Goal: Task Accomplishment & Management: Complete application form

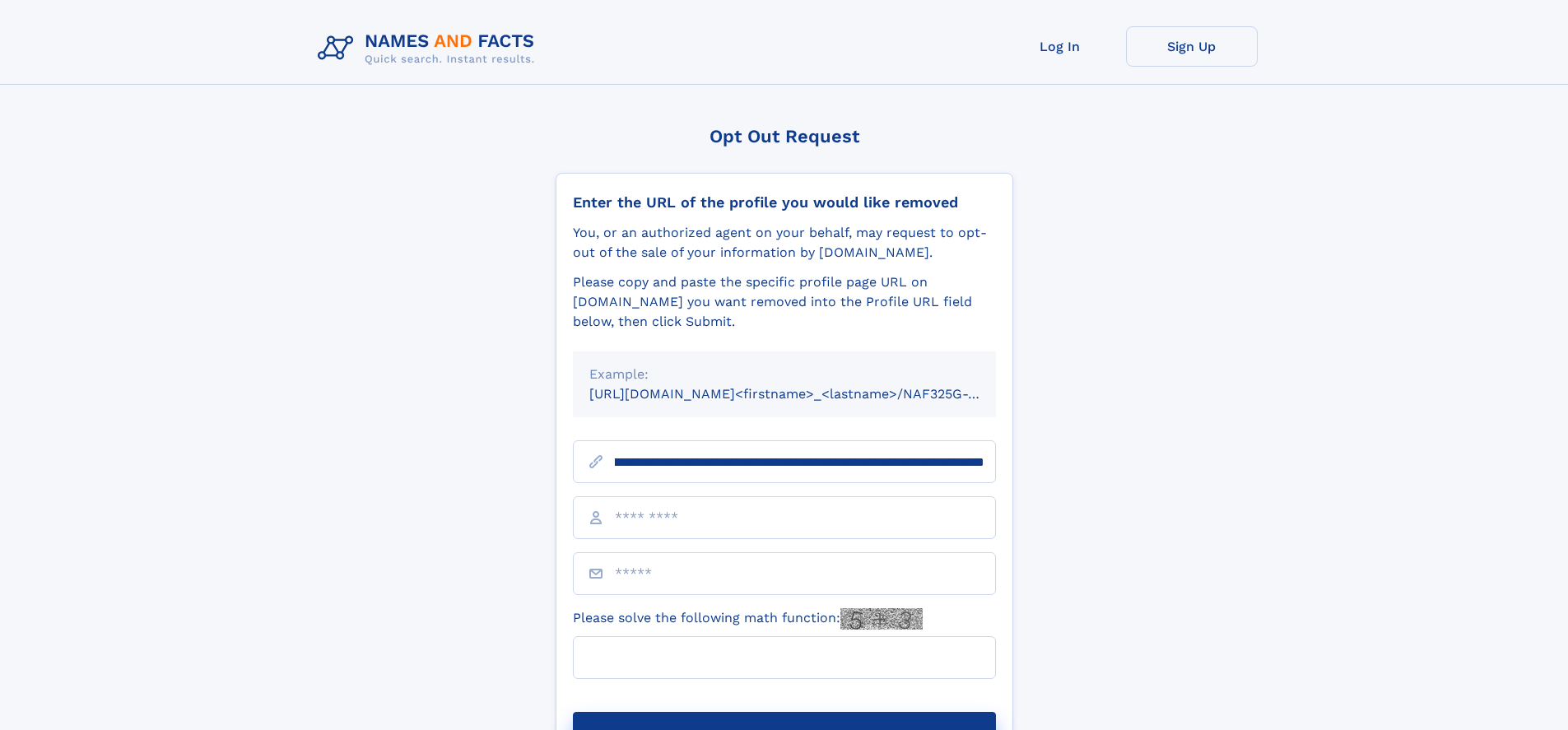
scroll to position [0, 185]
type input "**********"
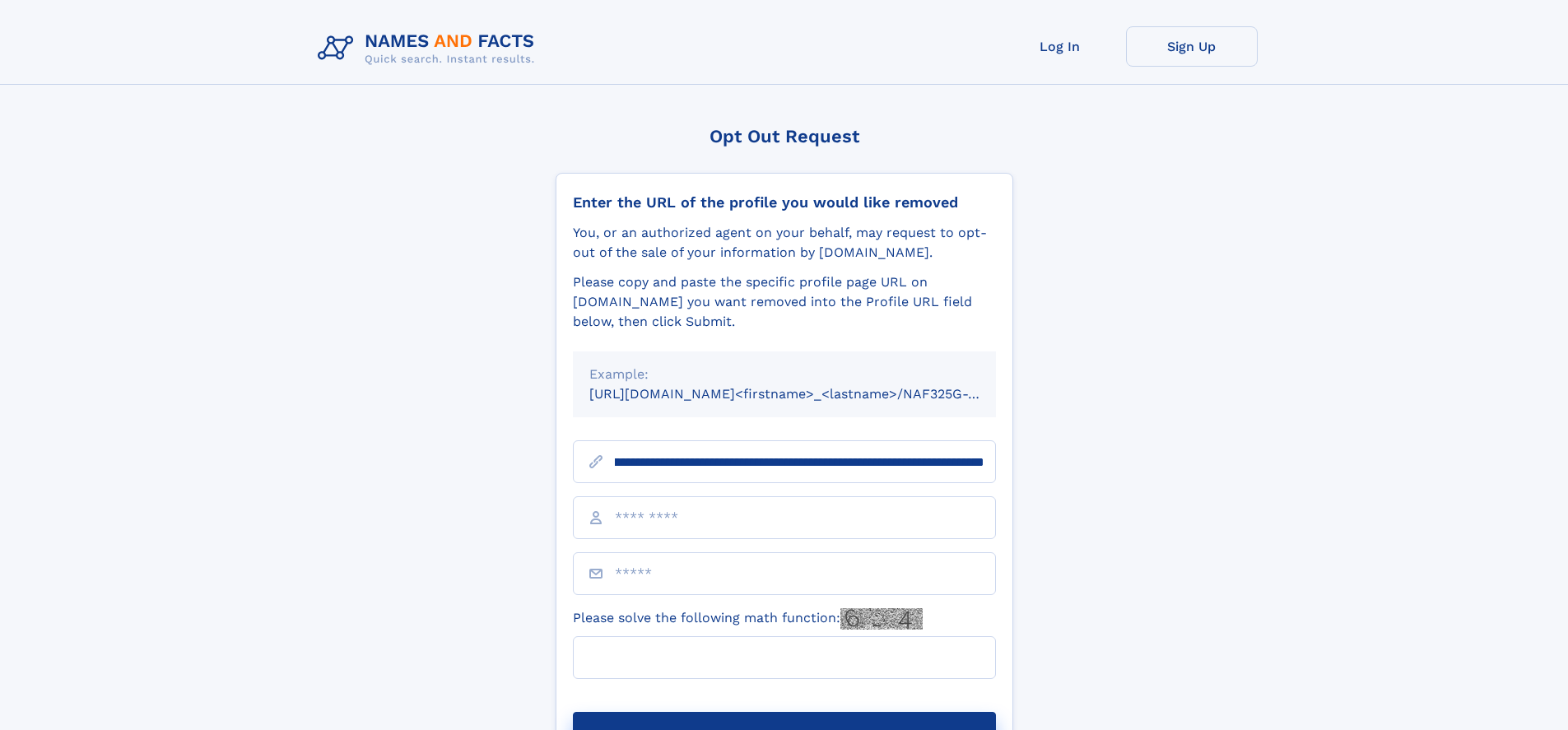
scroll to position [0, 185]
type input "**********"
